Goal: Task Accomplishment & Management: Manage account settings

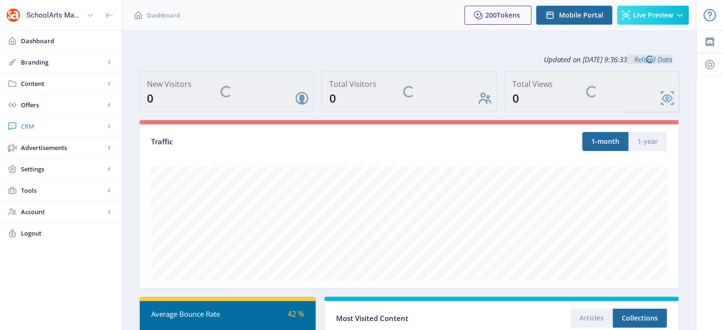
click at [32, 125] on span "CRM" at bounding box center [63, 127] width 84 height 10
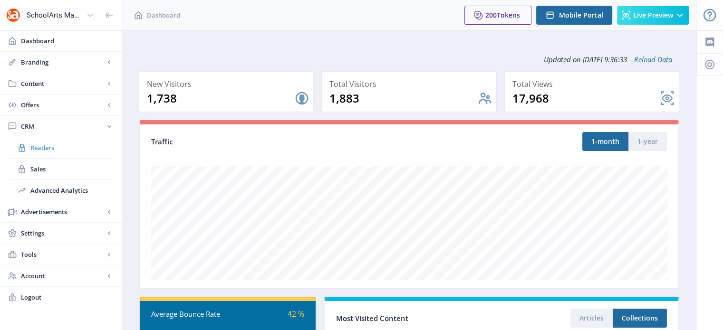
click at [39, 141] on link "Readers" at bounding box center [61, 147] width 103 height 21
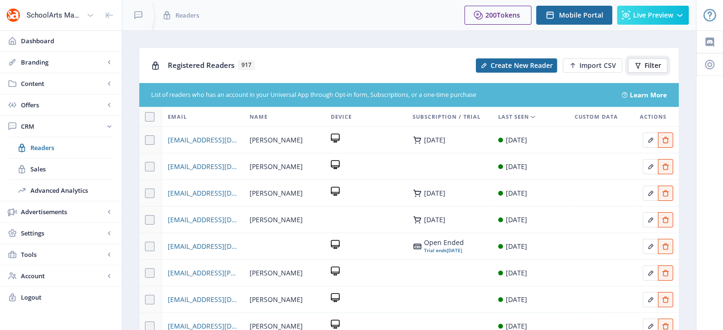
click at [654, 67] on span "Filter" at bounding box center [653, 66] width 17 height 8
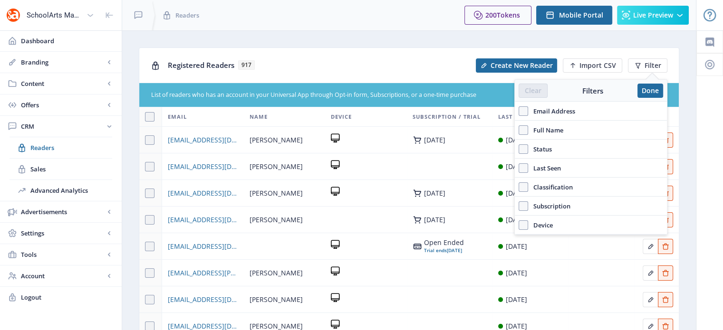
click at [533, 133] on span "Full Name" at bounding box center [545, 130] width 35 height 11
click at [519, 131] on input "Full Name" at bounding box center [519, 130] width 0 height 0
checkbox input "true"
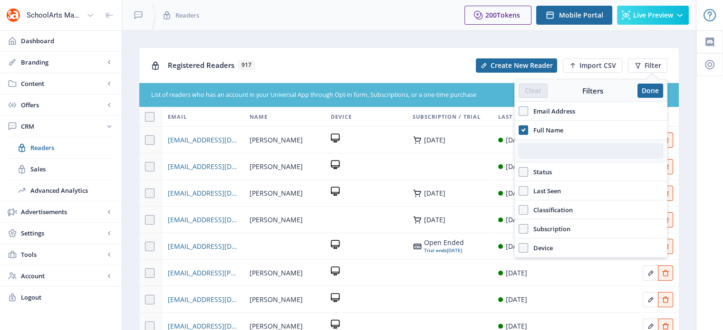
click at [535, 149] on input "text" at bounding box center [591, 151] width 144 height 15
paste input "Cynthia Tubbs"
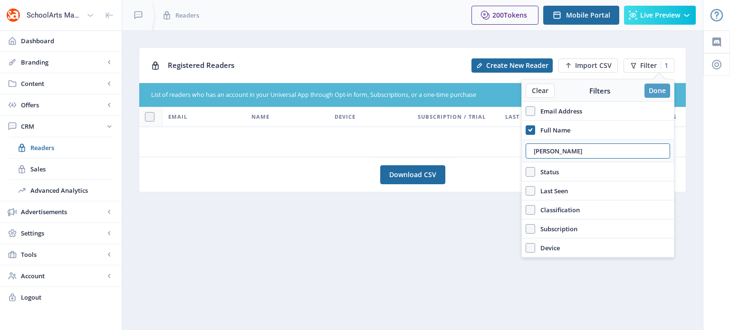
type input "Cynthia Tubbs"
click at [661, 89] on button "Done" at bounding box center [658, 91] width 26 height 14
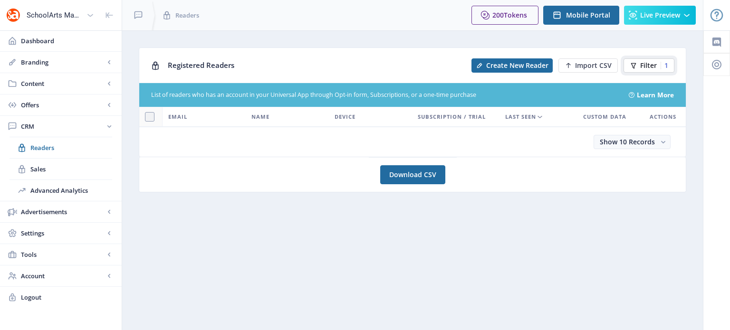
click at [648, 63] on span "Filter" at bounding box center [648, 66] width 17 height 8
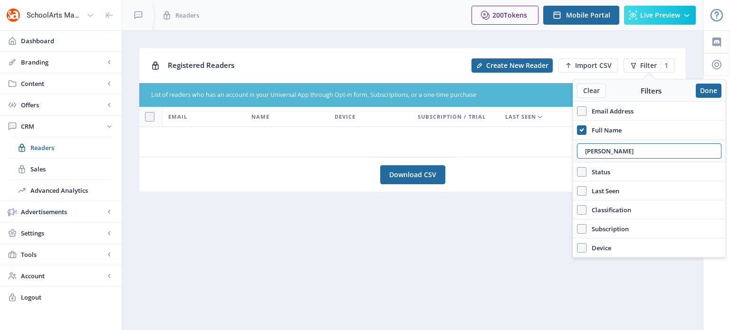
drag, startPoint x: 638, startPoint y: 151, endPoint x: 567, endPoint y: 154, distance: 71.8
click at [567, 154] on nb-layout "SchoolArts Magazine Dashboard Branding App Appearance Brand Brief Pages SEO Web…" at bounding box center [365, 165] width 730 height 330
paste input ": Erica Fojtik"
click at [584, 154] on input ": Erica Fojtik" at bounding box center [649, 151] width 144 height 15
type input "Erica Fojtik"
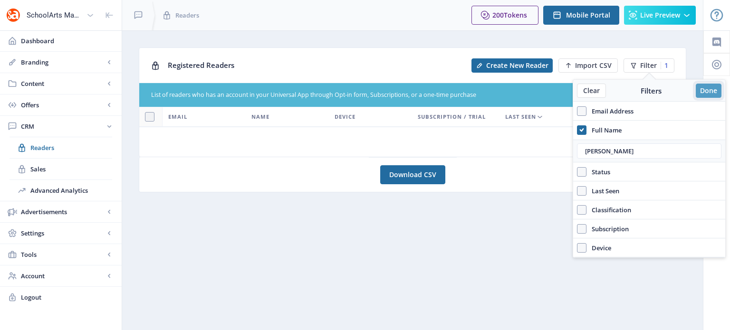
click at [708, 90] on button "Done" at bounding box center [709, 91] width 26 height 14
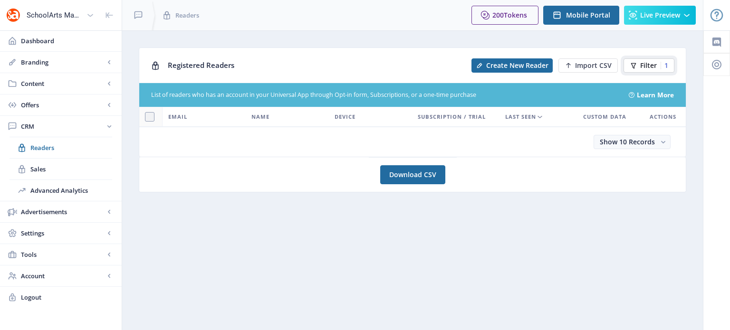
click at [660, 60] on button "Filter 1" at bounding box center [649, 65] width 51 height 14
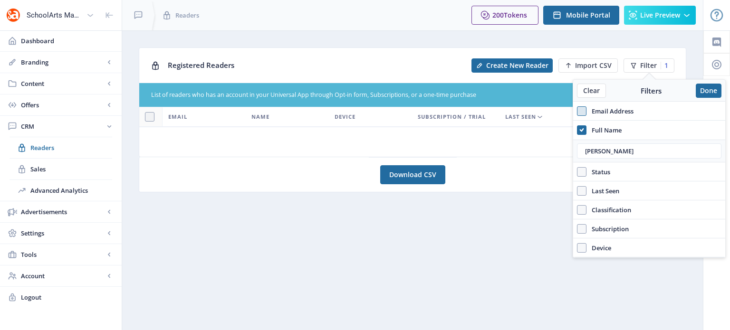
click at [580, 109] on span at bounding box center [582, 111] width 10 height 10
click at [578, 111] on input "Email Address" at bounding box center [577, 111] width 0 height 0
checkbox input "true"
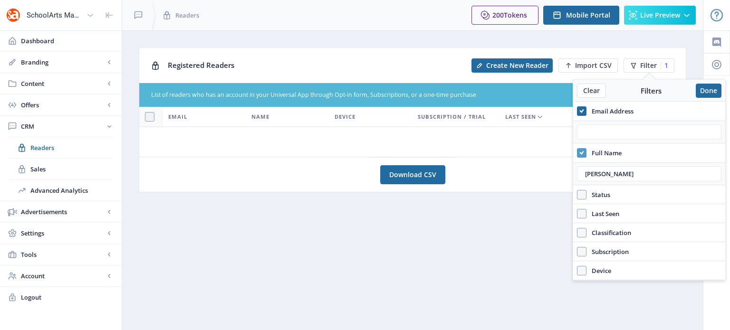
click at [580, 153] on use at bounding box center [582, 152] width 4 height 3
click at [578, 153] on input "Full Name" at bounding box center [577, 153] width 0 height 0
checkbox input "false"
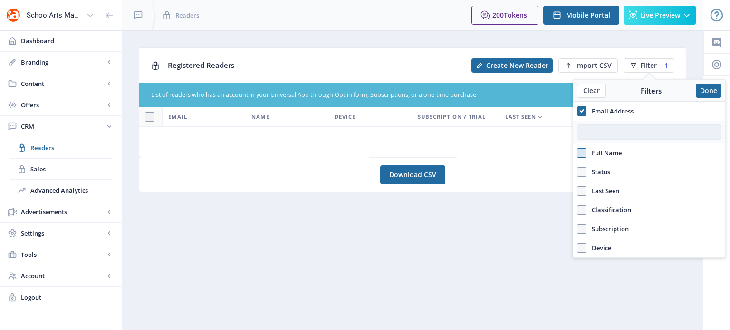
click at [592, 131] on input "text" at bounding box center [649, 132] width 144 height 15
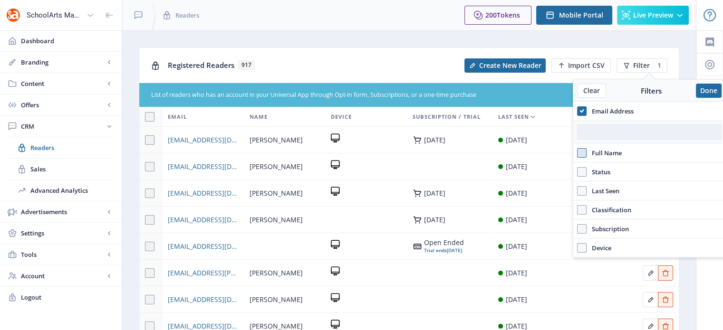
paste input "efojtik@gmail.com"
click at [592, 131] on input "efojtik@gmail.com" at bounding box center [649, 132] width 144 height 15
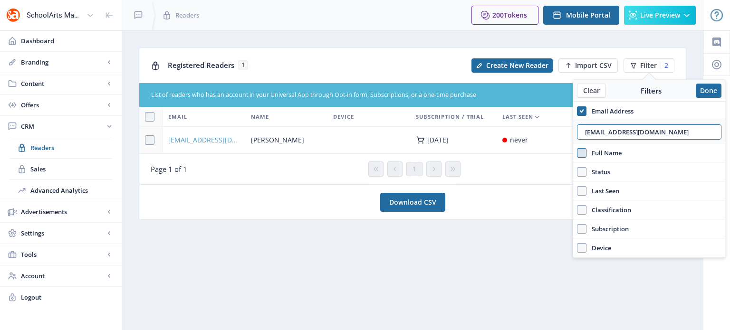
type input "efojtik@gmail.com"
click at [201, 138] on span "efojtik@gmail.com" at bounding box center [203, 140] width 71 height 11
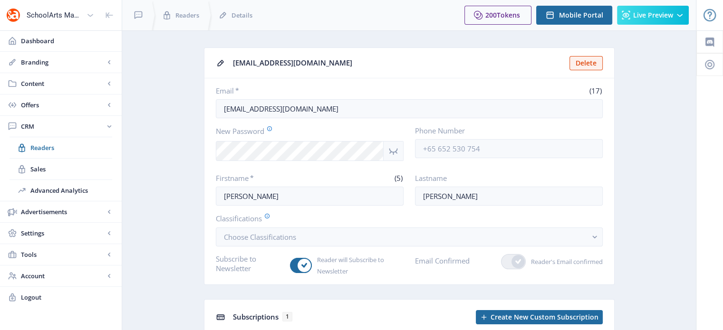
scroll to position [114, 0]
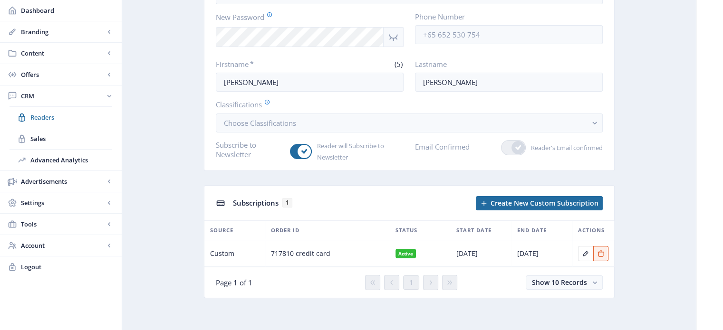
click at [393, 39] on icon "Show password" at bounding box center [393, 37] width 9 height 7
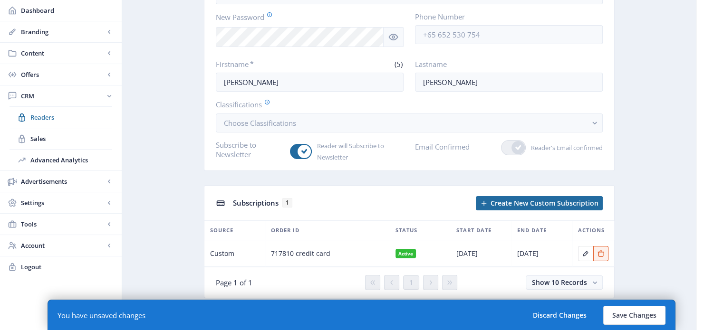
click at [703, 68] on div at bounding box center [709, 123] width 27 height 415
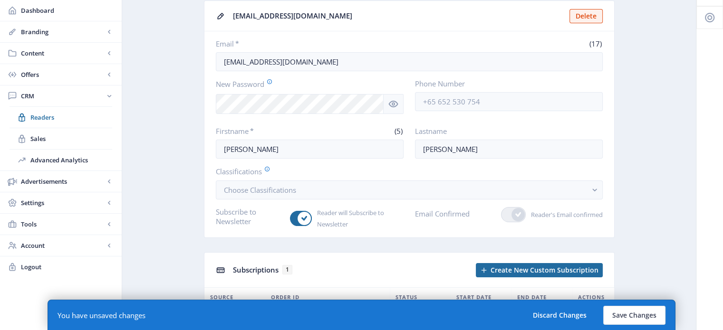
scroll to position [0, 0]
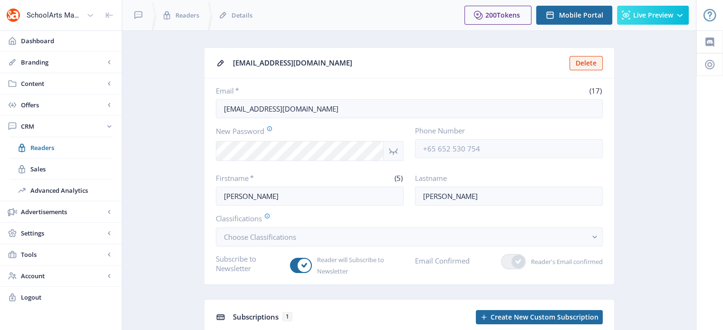
click at [312, 139] on app-form-field "New Password" at bounding box center [310, 143] width 188 height 35
click at [390, 158] on nb-icon "Show password" at bounding box center [394, 151] width 20 height 20
click at [227, 132] on label "New Password" at bounding box center [306, 131] width 180 height 10
click at [139, 4] on div at bounding box center [136, 15] width 29 height 30
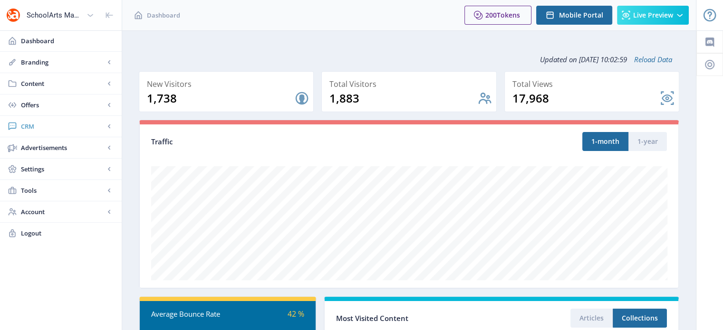
click at [31, 127] on span "CRM" at bounding box center [63, 127] width 84 height 10
click at [52, 151] on span "Readers" at bounding box center [71, 148] width 82 height 10
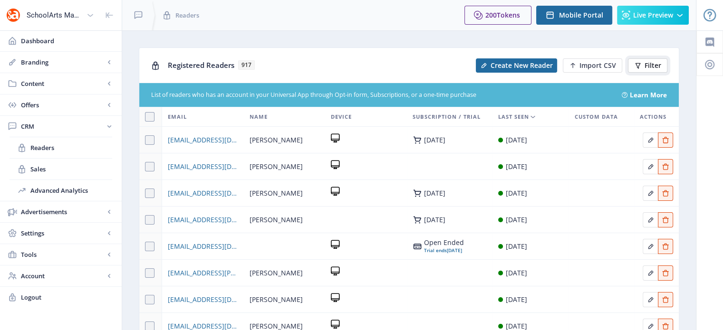
click at [640, 66] on icon at bounding box center [638, 66] width 8 height 8
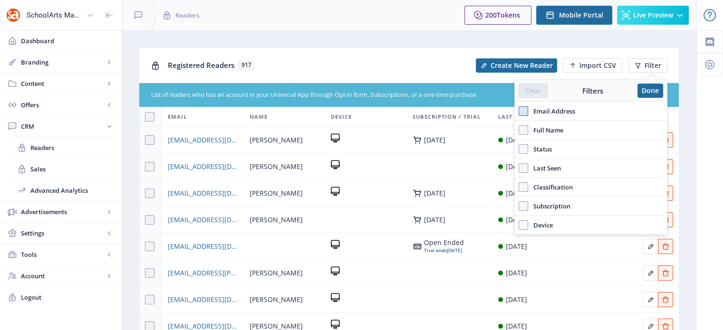
click at [523, 107] on span at bounding box center [524, 111] width 10 height 10
click at [519, 111] on input "Email Address" at bounding box center [519, 111] width 0 height 0
checkbox input "true"
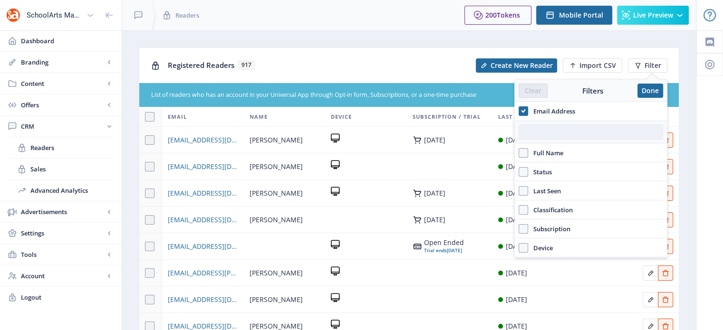
click at [532, 132] on input "text" at bounding box center [591, 132] width 144 height 15
paste input "https://magazine.davisart.com/account/logon"
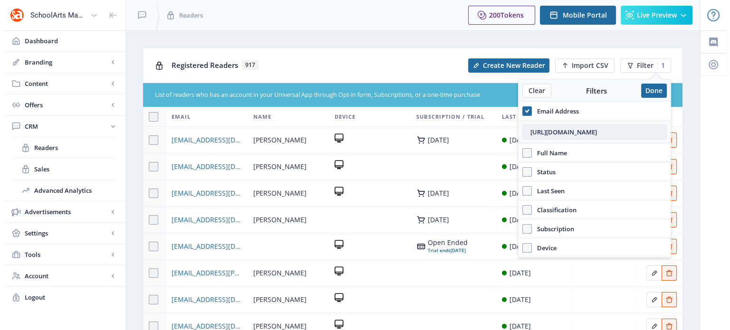
scroll to position [0, 8]
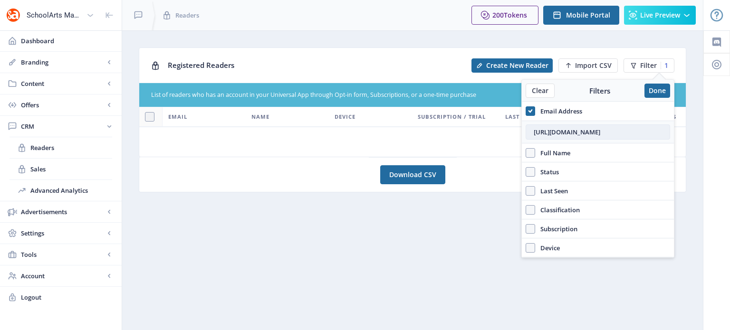
drag, startPoint x: 658, startPoint y: 131, endPoint x: 535, endPoint y: 125, distance: 123.3
click at [535, 125] on input "https://magazine.davisart.com/account/logon" at bounding box center [598, 132] width 144 height 15
type input "n"
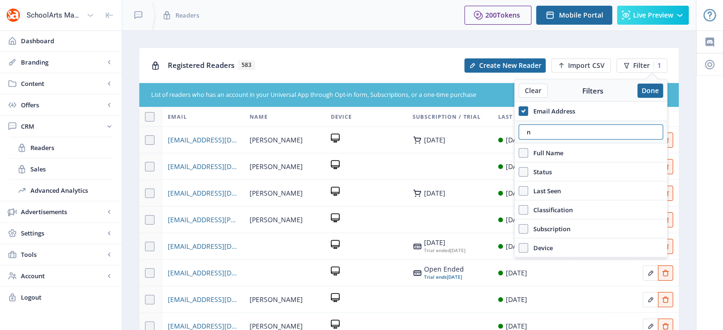
drag, startPoint x: 548, startPoint y: 127, endPoint x: 511, endPoint y: 133, distance: 36.6
click at [511, 133] on nb-layout "SchoolArts Magazine Dashboard Branding App Appearance Brand Brief Pages SEO Web…" at bounding box center [361, 245] width 723 height 490
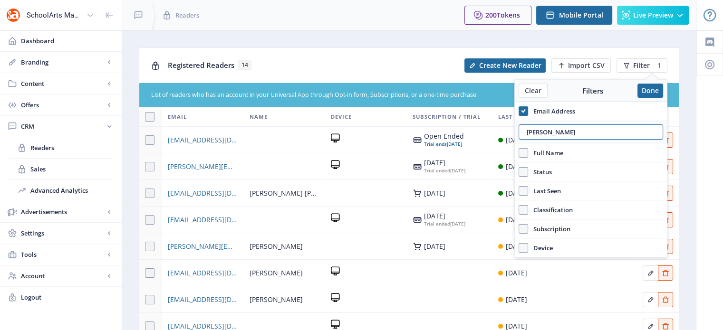
type input "erica"
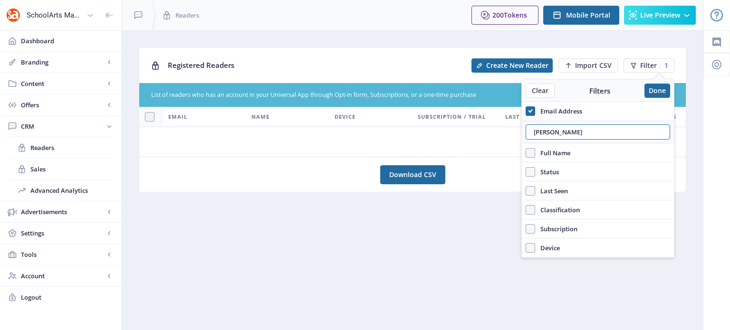
drag, startPoint x: 558, startPoint y: 134, endPoint x: 520, endPoint y: 135, distance: 37.6
click at [520, 135] on nb-layout "SchoolArts Magazine Dashboard Branding App Appearance Brand Brief Pages SEO Web…" at bounding box center [365, 165] width 730 height 330
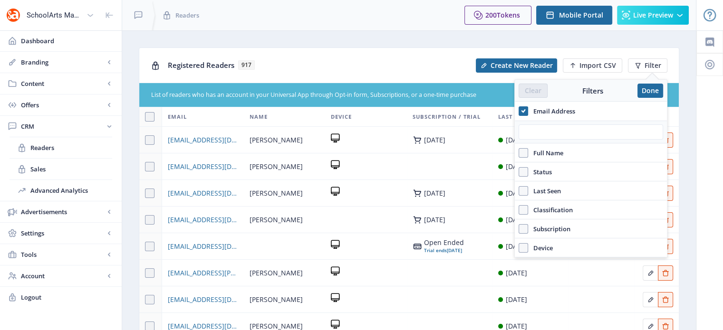
click at [530, 151] on span "Full Name" at bounding box center [545, 152] width 35 height 11
click at [519, 153] on input "Full Name" at bounding box center [519, 153] width 0 height 0
checkbox input "true"
click at [538, 164] on div at bounding box center [591, 174] width 152 height 23
click at [525, 120] on div "Email Address" at bounding box center [591, 111] width 152 height 19
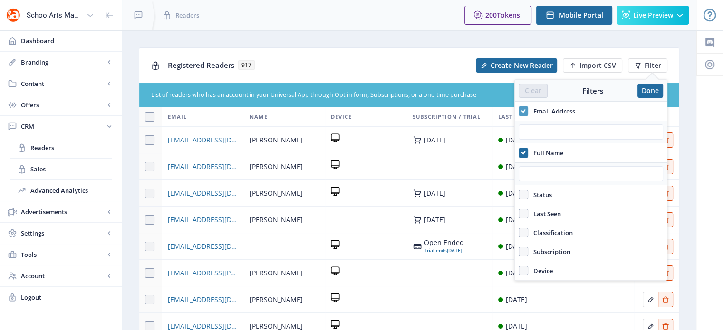
click at [523, 110] on icon at bounding box center [523, 111] width 4 height 10
click at [519, 111] on input "Email Address" at bounding box center [519, 111] width 0 height 0
checkbox input "false"
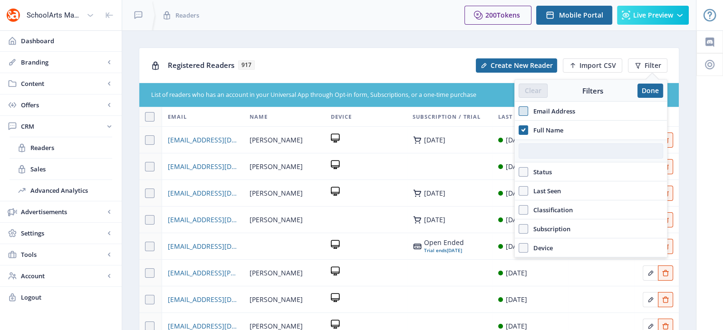
click at [528, 151] on input "text" at bounding box center [591, 151] width 144 height 15
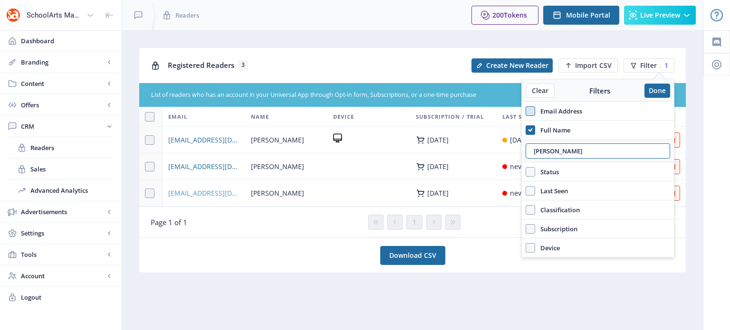
type input "erica"
click at [190, 190] on span "efojtik@gmail.com" at bounding box center [203, 193] width 71 height 11
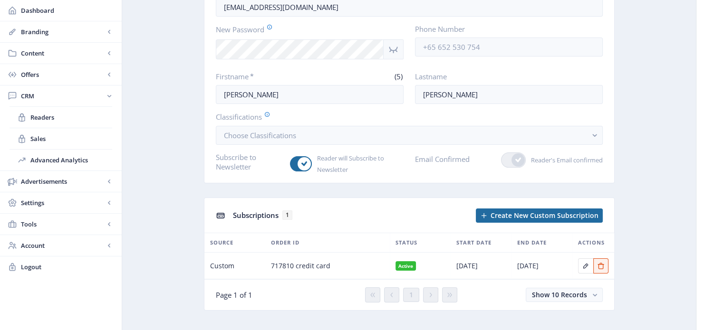
scroll to position [114, 0]
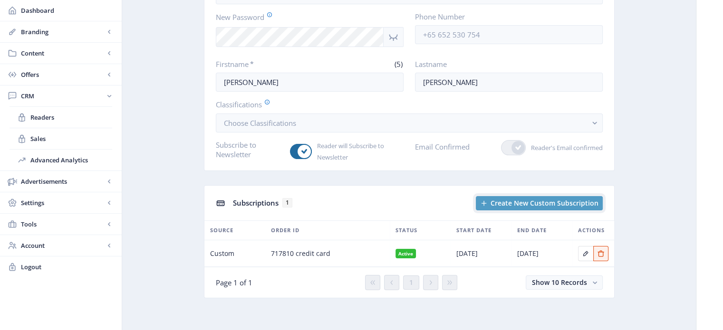
click at [486, 201] on icon "New page" at bounding box center [483, 203] width 5 height 5
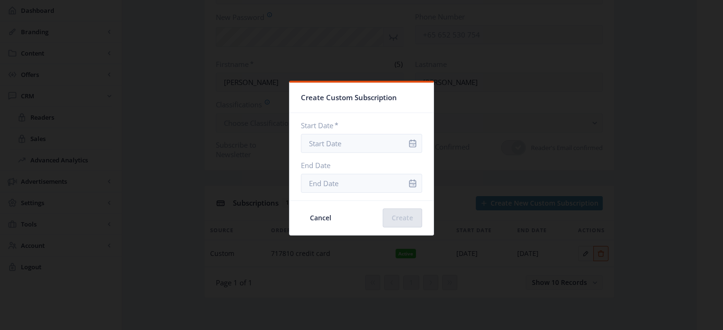
scroll to position [0, 0]
click at [722, 173] on div at bounding box center [361, 165] width 723 height 330
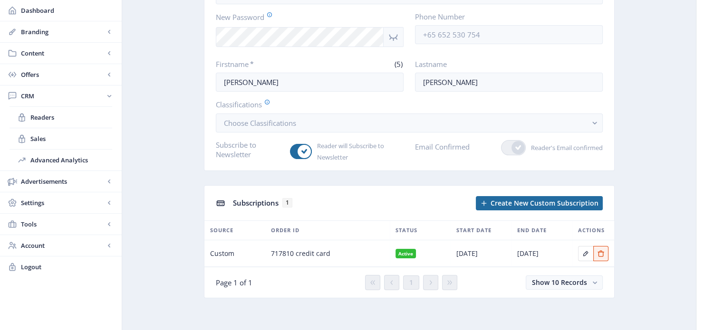
click at [408, 251] on nb-badge "Active" at bounding box center [405, 254] width 21 height 10
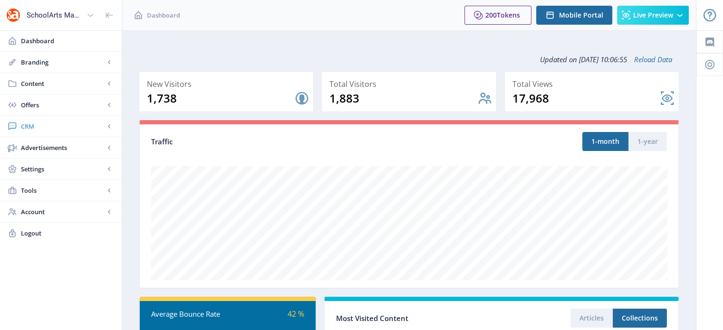
click at [28, 127] on span "CRM" at bounding box center [63, 127] width 84 height 10
click at [46, 145] on span "Readers" at bounding box center [71, 148] width 82 height 10
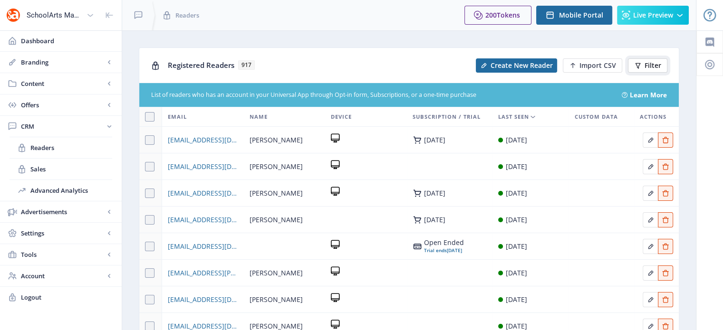
click at [654, 66] on span "Filter" at bounding box center [653, 66] width 17 height 8
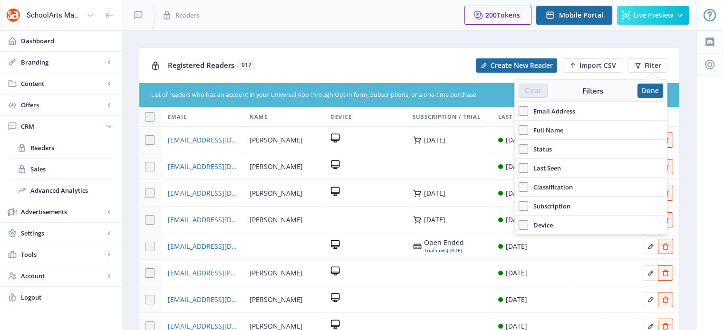
click at [529, 108] on span "Email Address" at bounding box center [551, 111] width 47 height 11
click at [519, 111] on input "Email Address" at bounding box center [519, 111] width 0 height 0
checkbox input "true"
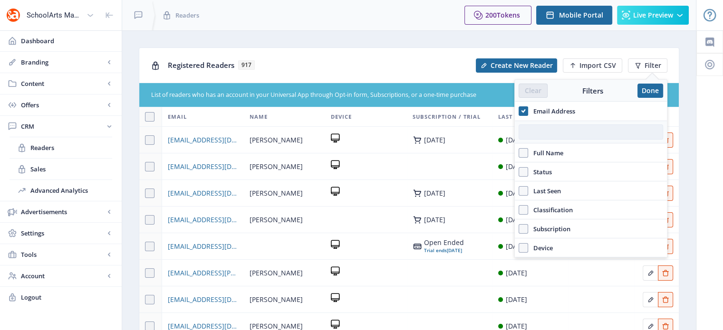
click at [533, 131] on input "text" at bounding box center [591, 132] width 144 height 15
paste input "[EMAIL_ADDRESS][DOMAIN_NAME]"
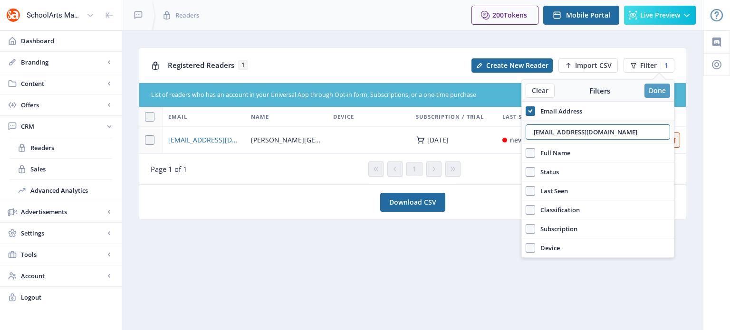
type input "[EMAIL_ADDRESS][DOMAIN_NAME]"
click at [661, 92] on button "Done" at bounding box center [658, 91] width 26 height 14
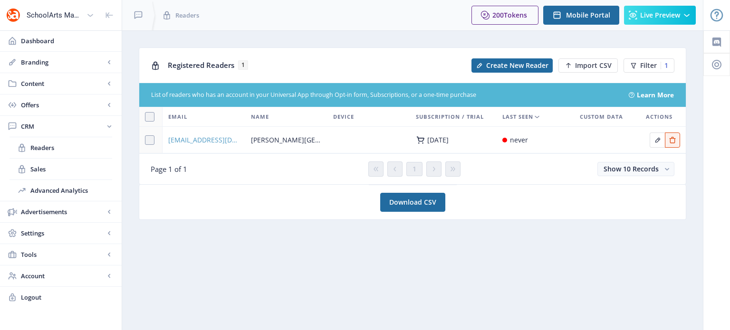
click at [184, 138] on span "[EMAIL_ADDRESS][DOMAIN_NAME]" at bounding box center [203, 140] width 71 height 11
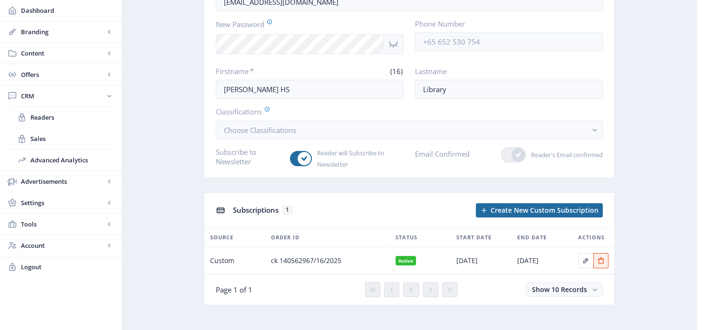
scroll to position [114, 0]
